Goal: Task Accomplishment & Management: Manage account settings

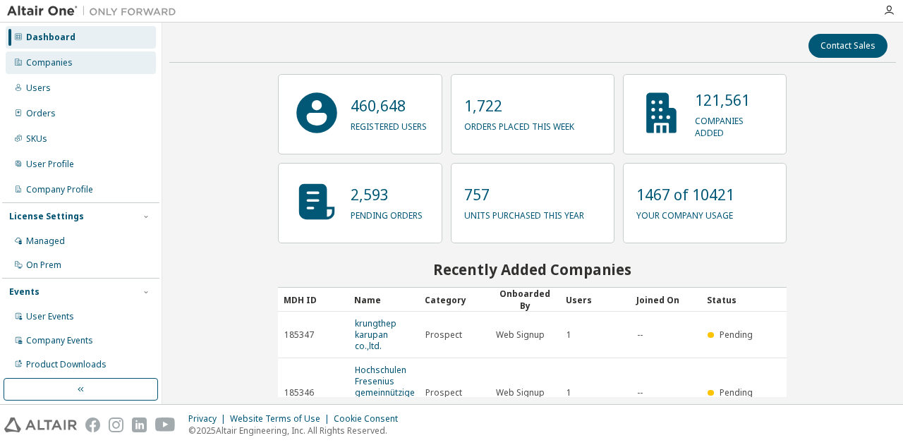
click at [64, 64] on div "Companies" at bounding box center [49, 62] width 47 height 11
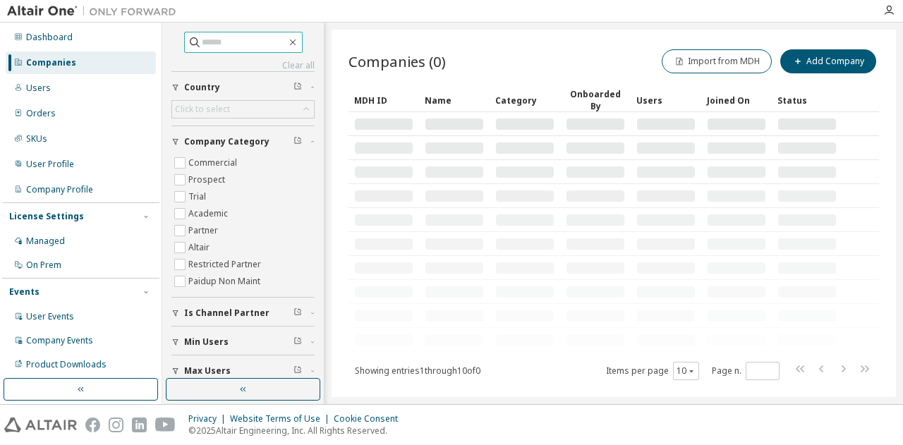
click at [203, 43] on input "text" at bounding box center [244, 42] width 85 height 14
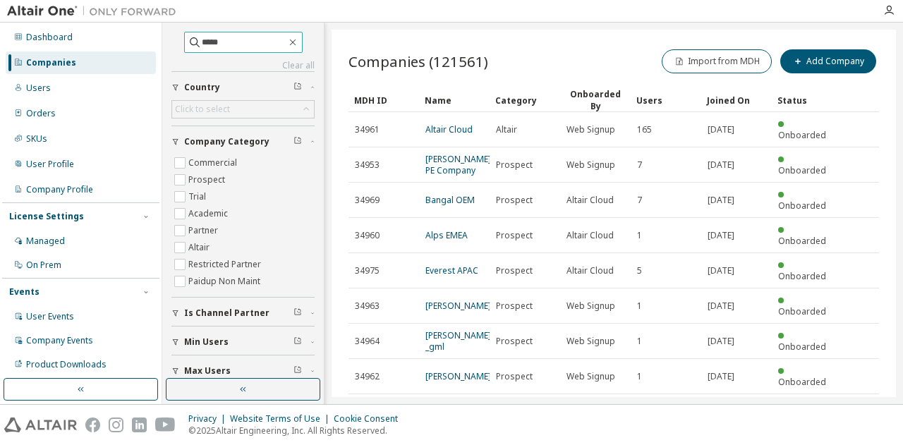
type input "*****"
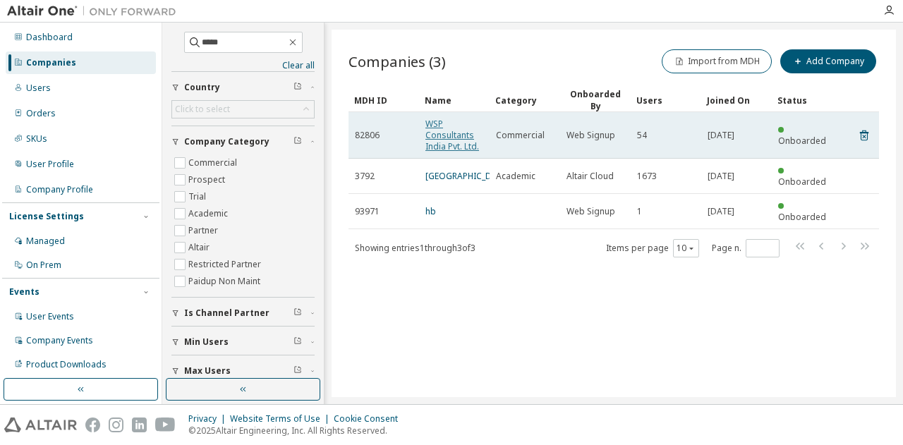
click at [435, 131] on link "WSP Consultants India Pvt. Ltd." at bounding box center [453, 135] width 54 height 35
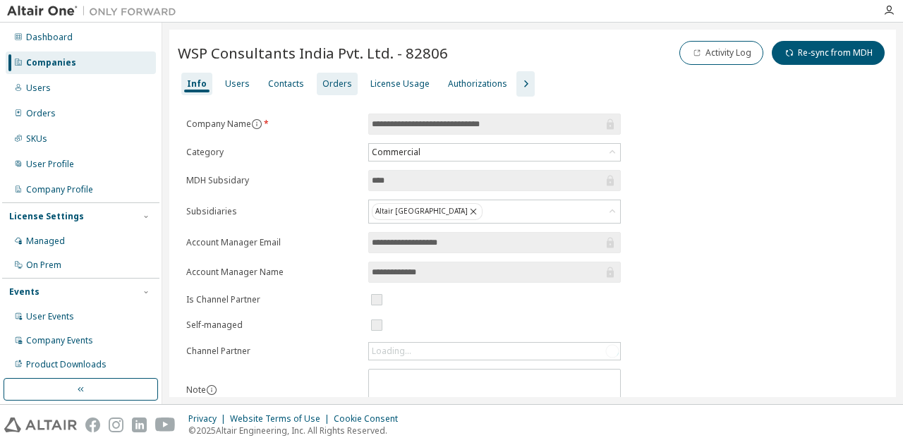
click at [330, 82] on div "Orders" at bounding box center [338, 83] width 30 height 11
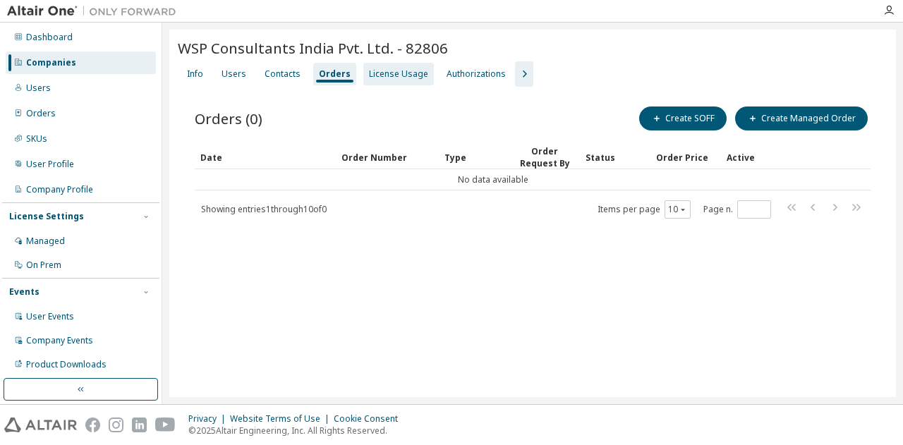
click at [410, 76] on div "License Usage" at bounding box center [398, 73] width 59 height 11
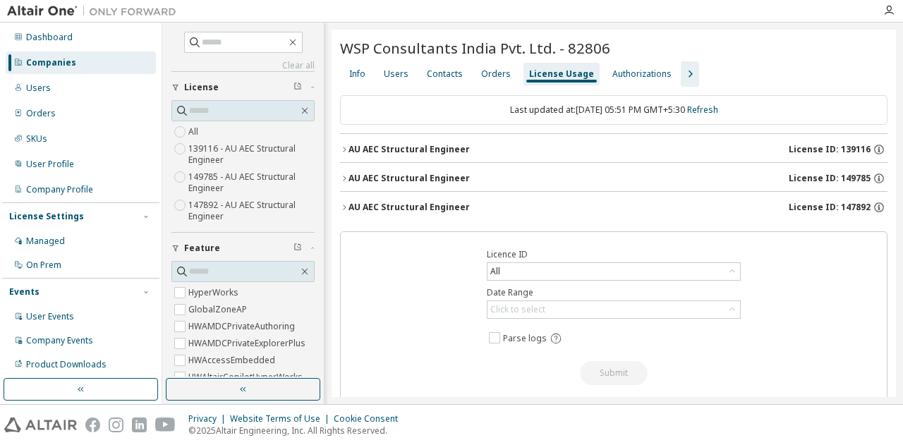
click at [852, 150] on span "License ID: 139116" at bounding box center [830, 149] width 82 height 11
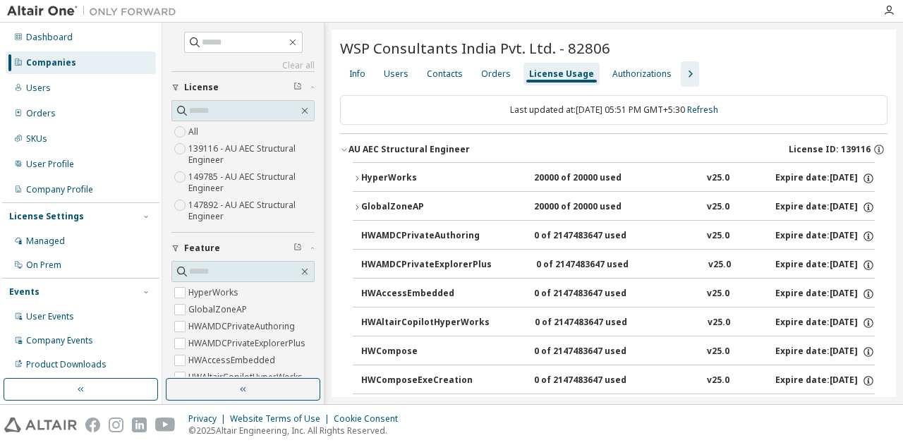
click at [852, 150] on span "License ID: 139116" at bounding box center [830, 149] width 82 height 11
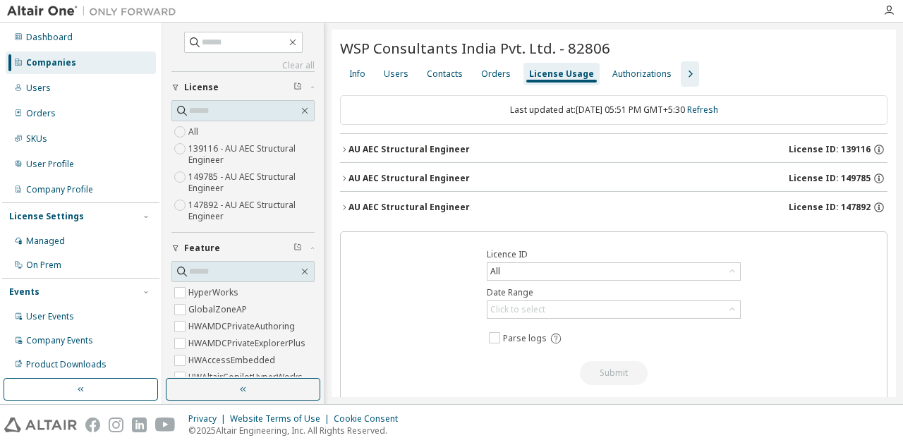
click at [850, 178] on span "License ID: 149785" at bounding box center [830, 178] width 82 height 11
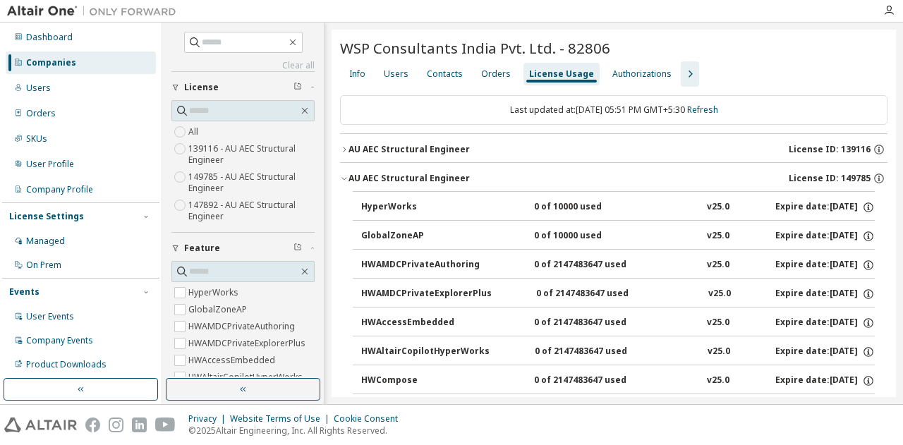
click at [850, 179] on span "License ID: 149785" at bounding box center [830, 178] width 82 height 11
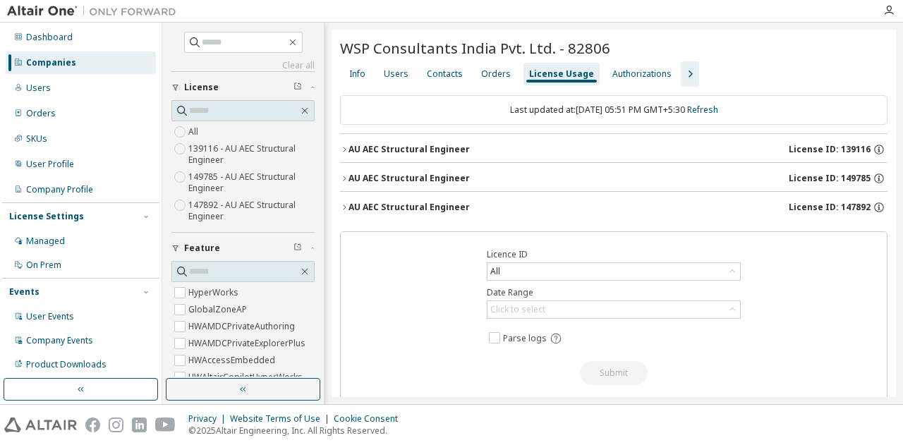
click at [850, 179] on span "License ID: 149785" at bounding box center [830, 178] width 82 height 11
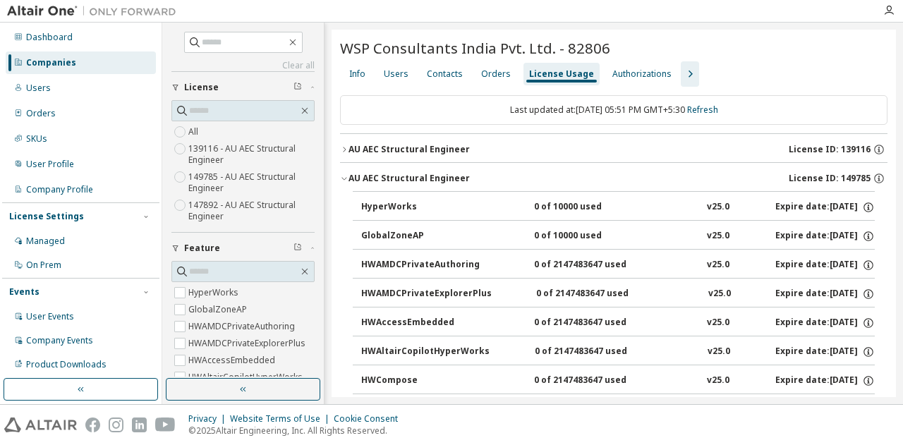
click at [850, 179] on span "License ID: 149785" at bounding box center [830, 178] width 82 height 11
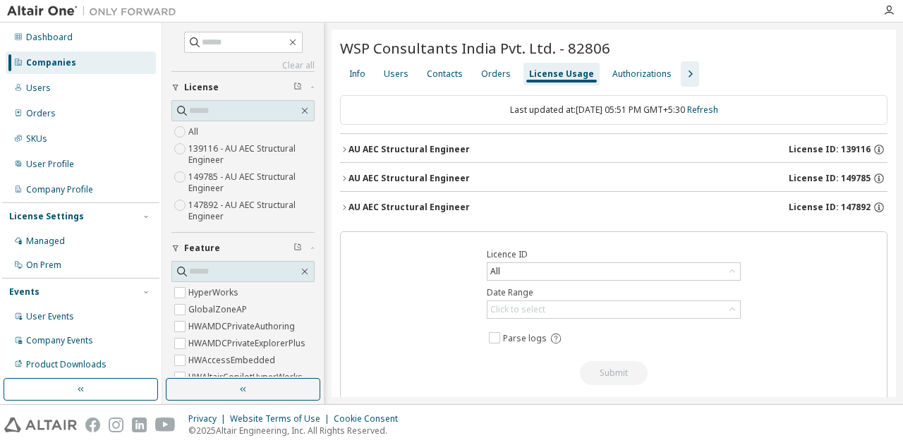
click at [852, 207] on span "License ID: 147892" at bounding box center [830, 207] width 82 height 11
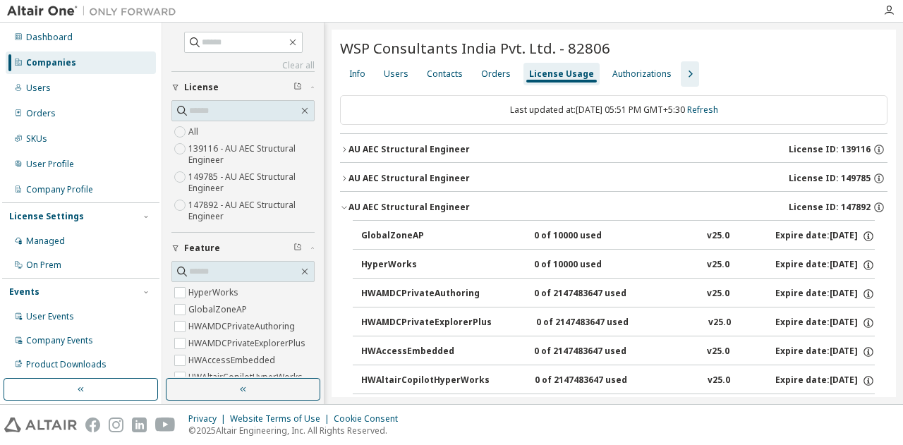
click at [852, 207] on span "License ID: 147892" at bounding box center [830, 207] width 82 height 11
